Goal: Transaction & Acquisition: Purchase product/service

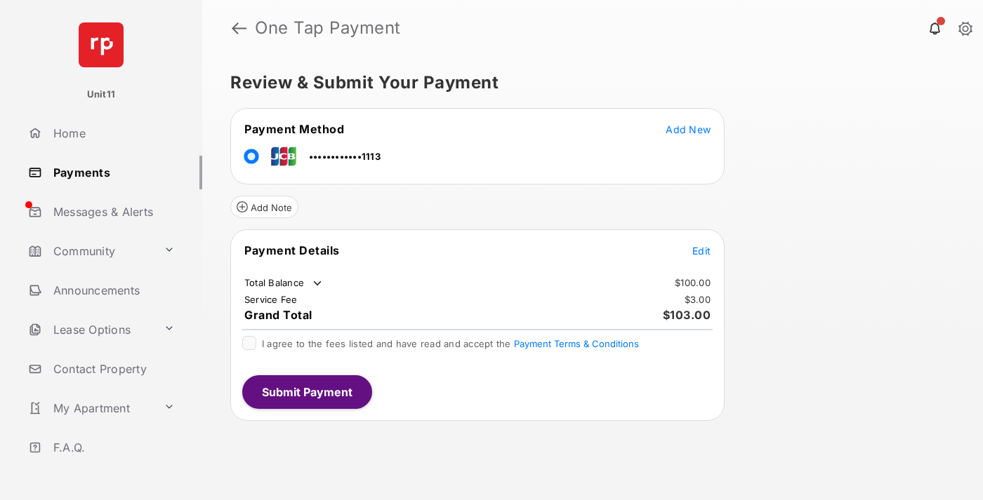
click at [701, 251] on span "Edit" at bounding box center [701, 251] width 18 height 12
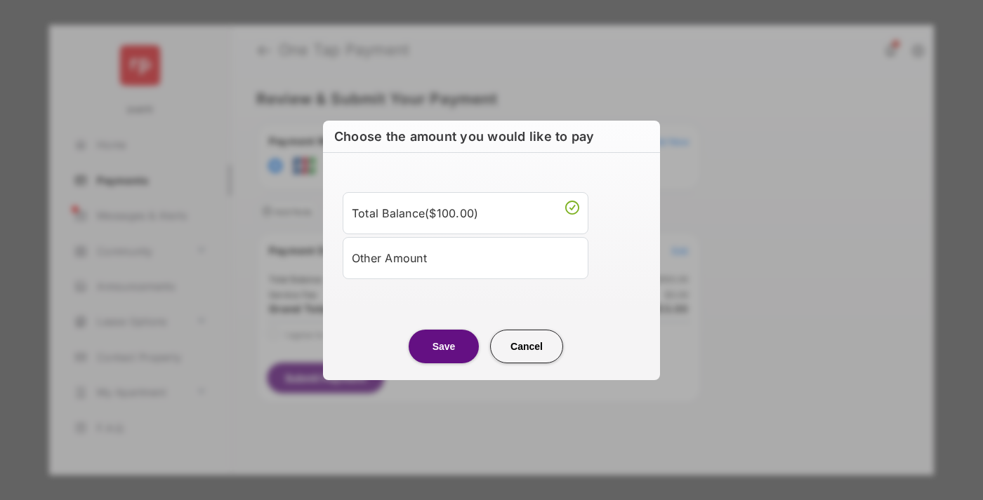
click at [465, 258] on div "Other Amount" at bounding box center [465, 258] width 227 height 24
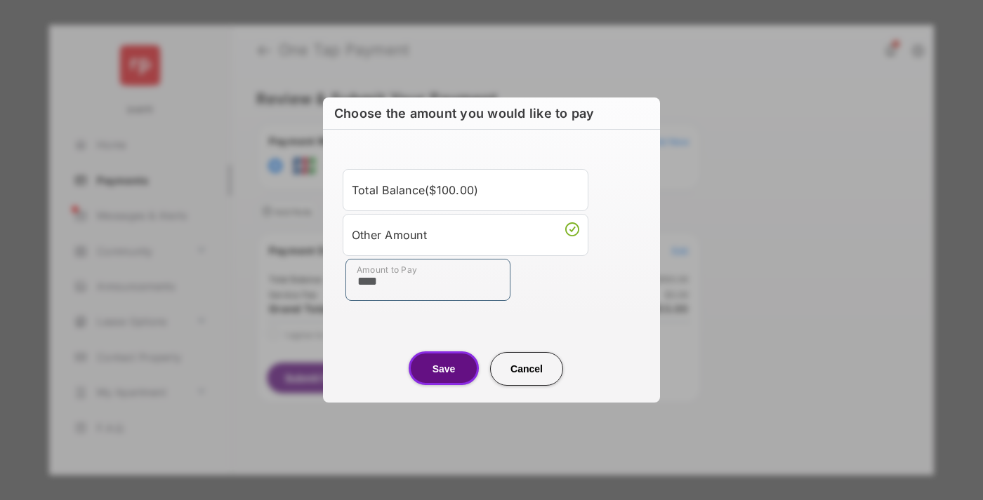
type input "****"
click at [444, 368] on button "Save" at bounding box center [443, 369] width 70 height 34
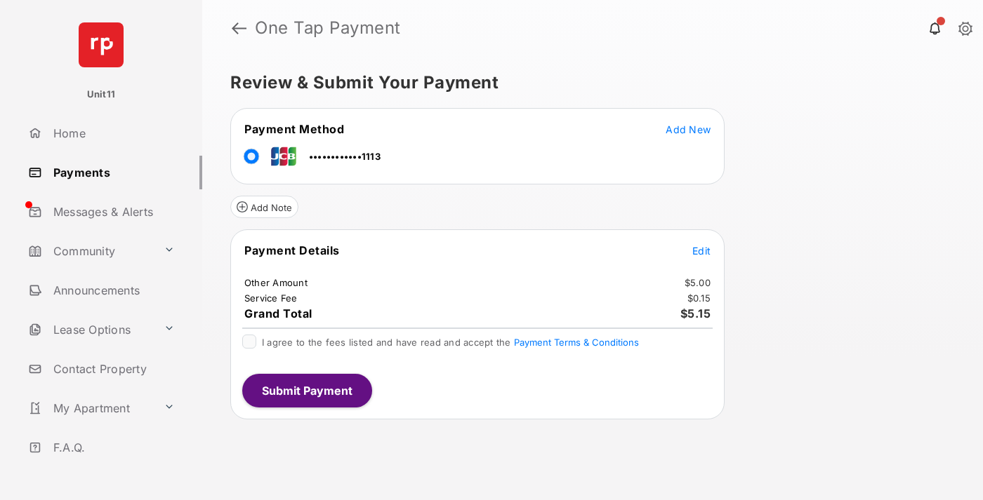
click at [701, 251] on span "Edit" at bounding box center [701, 251] width 18 height 12
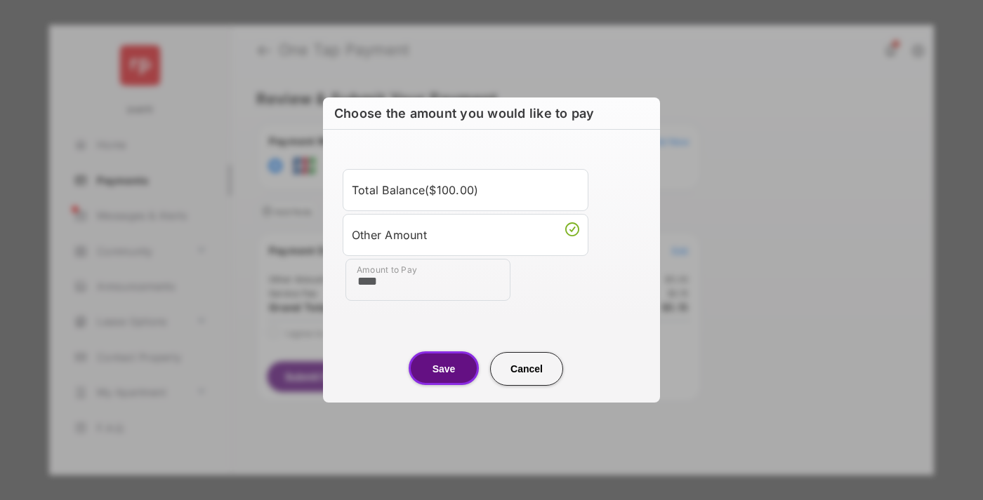
click at [444, 368] on button "Save" at bounding box center [443, 369] width 70 height 34
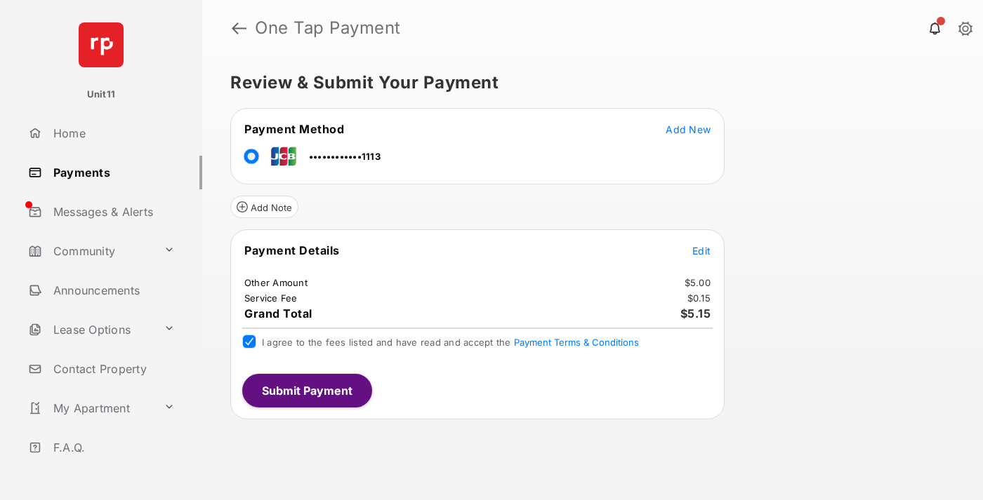
click at [306, 390] on button "Submit Payment" at bounding box center [307, 391] width 130 height 34
